Goal: Submit feedback/report problem

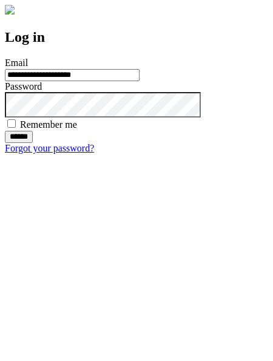
type input "**********"
click at [33, 143] on input "******" at bounding box center [19, 137] width 28 height 12
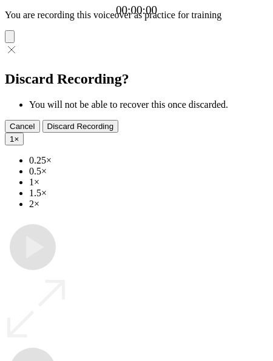
type input "**********"
